Goal: Navigation & Orientation: Find specific page/section

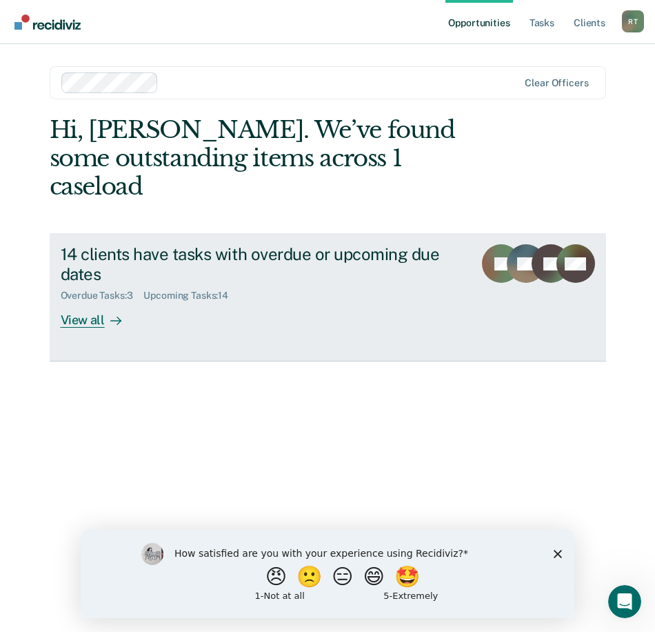
click at [320, 303] on link "14 clients have tasks with overdue or upcoming due dates Overdue Tasks : 3 Upco…" at bounding box center [328, 297] width 556 height 128
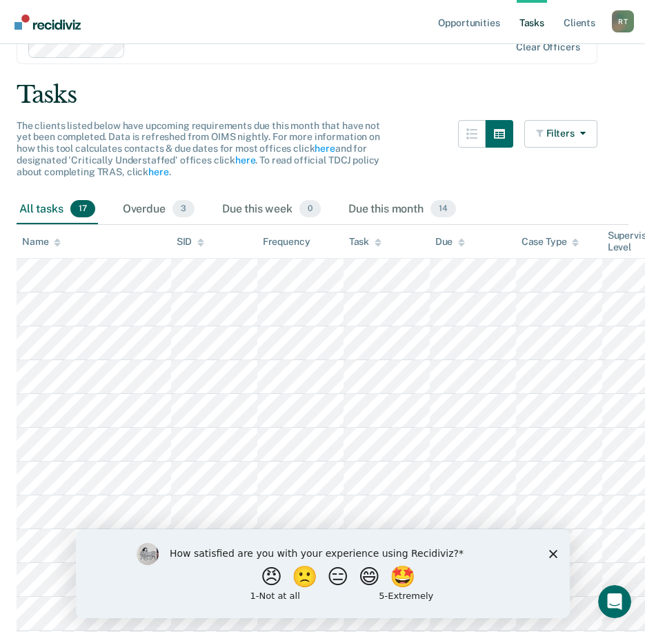
scroll to position [59, 0]
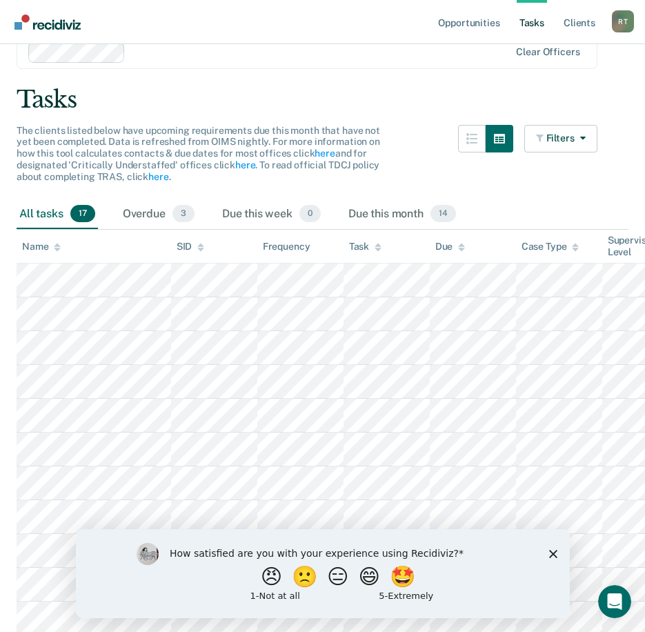
click at [552, 556] on icon "Close survey" at bounding box center [552, 553] width 8 height 8
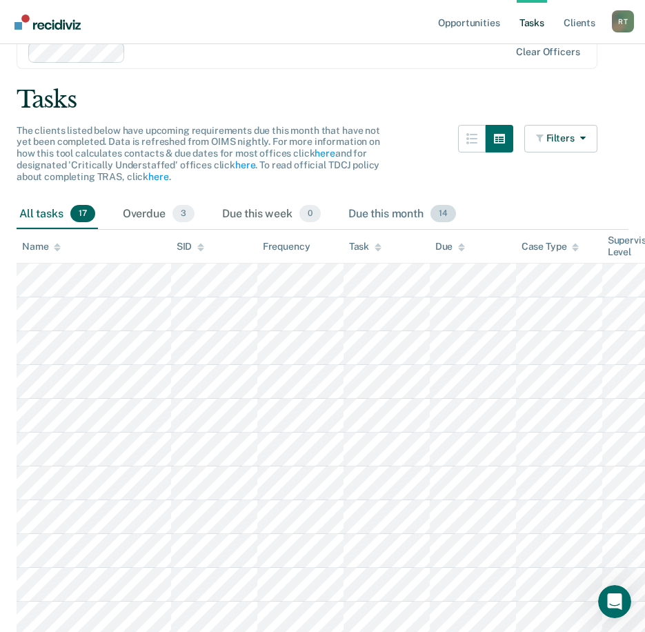
scroll to position [0, 0]
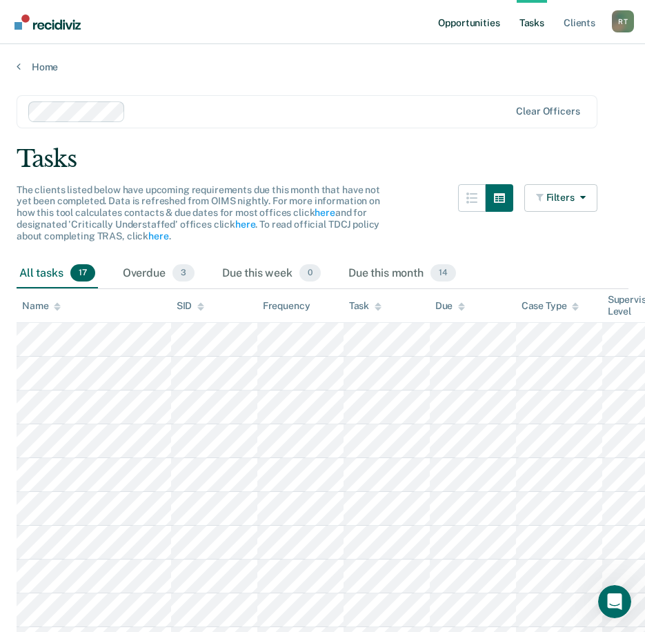
click at [486, 29] on link "Opportunities" at bounding box center [468, 22] width 67 height 44
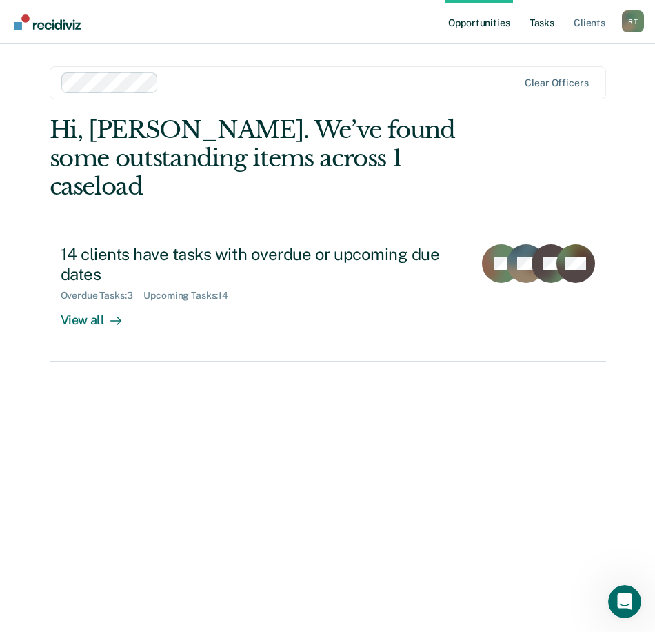
click at [544, 23] on link "Tasks" at bounding box center [542, 22] width 30 height 44
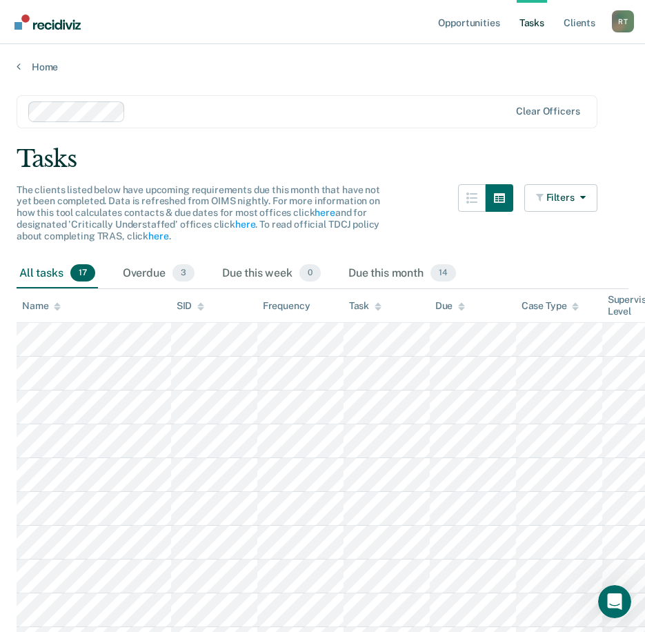
click at [544, 23] on link "Tasks" at bounding box center [531, 22] width 30 height 44
click at [487, 23] on link "Opportunities" at bounding box center [468, 22] width 67 height 44
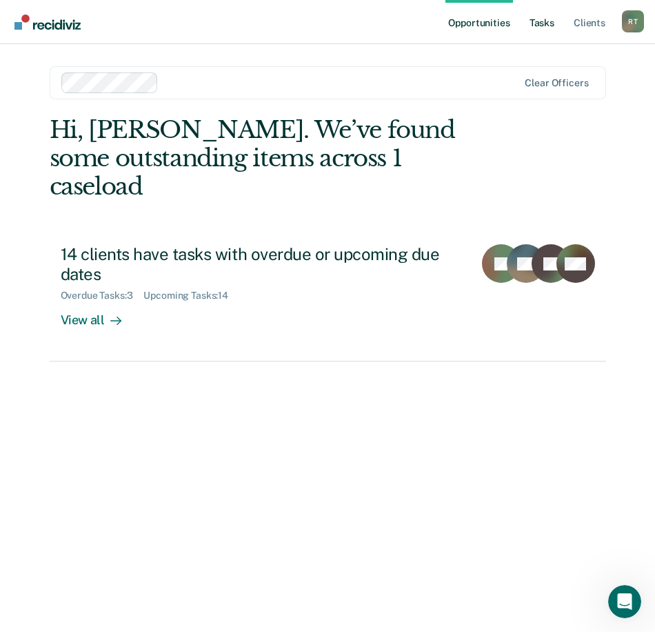
click at [548, 27] on link "Tasks" at bounding box center [542, 22] width 30 height 44
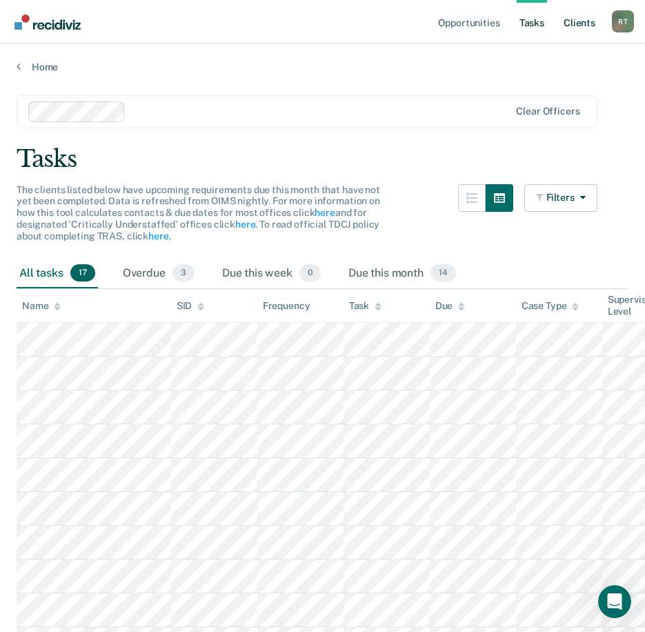
click at [575, 24] on link "Client s" at bounding box center [579, 22] width 37 height 44
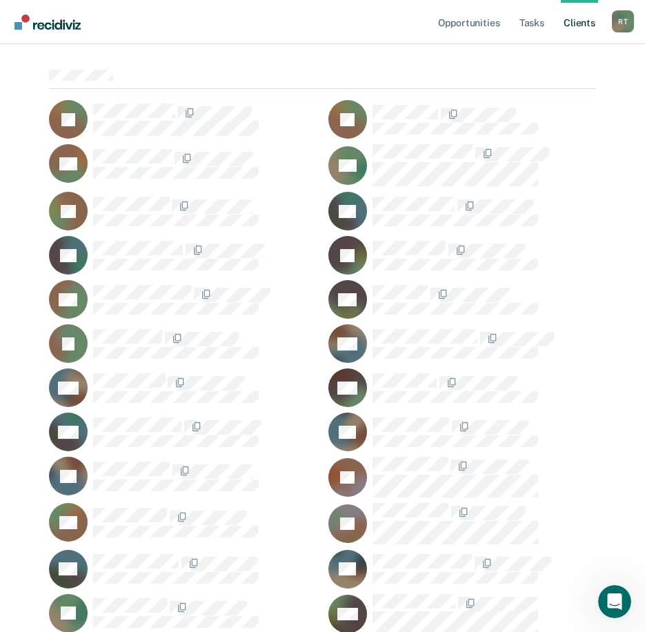
scroll to position [138, 0]
